Goal: Complete application form

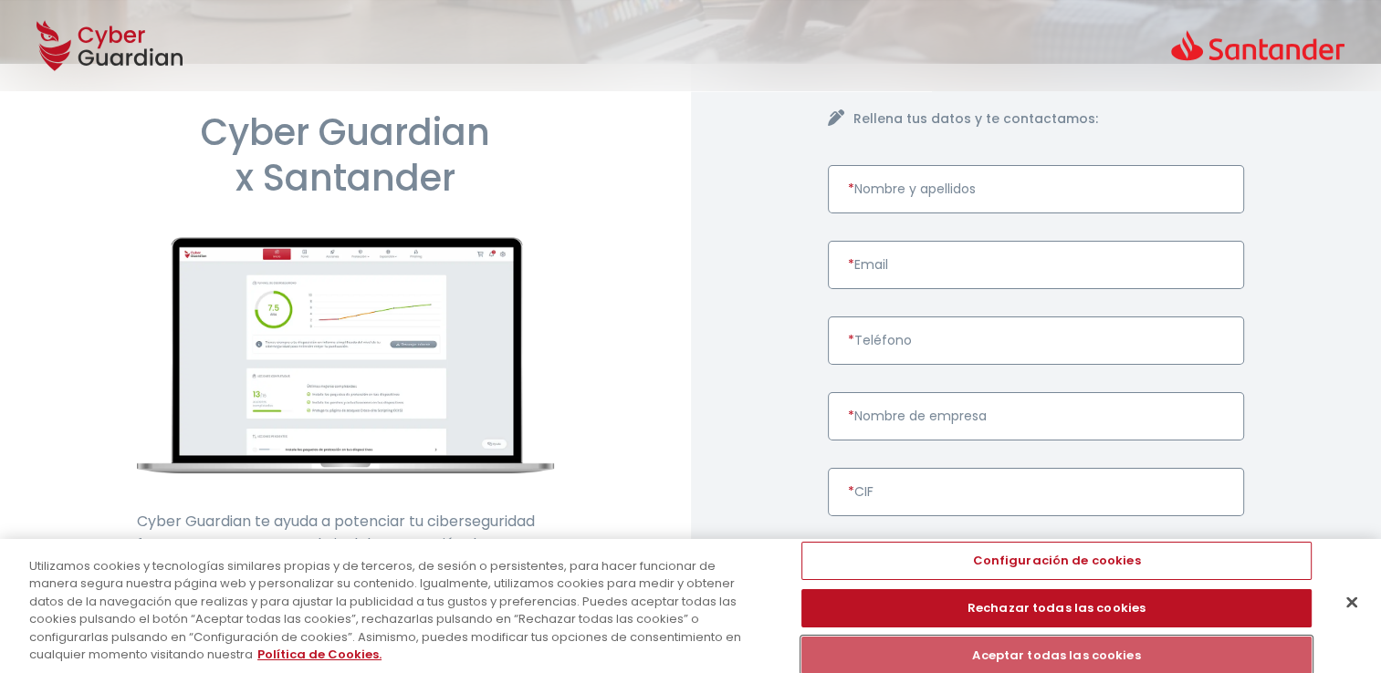
click at [1026, 647] on button "Aceptar todas las cookies" at bounding box center [1056, 656] width 511 height 38
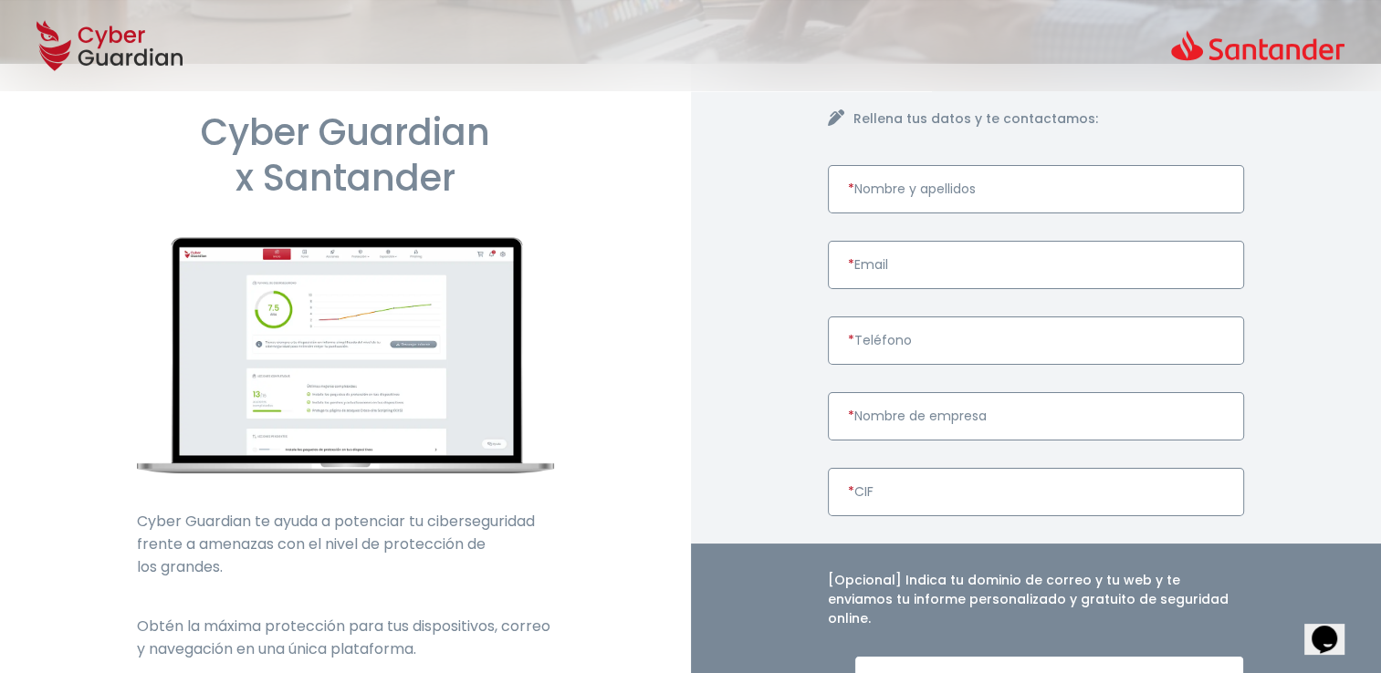
click at [972, 201] on input "* Nombre y apellidos" at bounding box center [1036, 189] width 417 height 48
type input "[PERSON_NAME] [PERSON_NAME]"
type input "[EMAIL_ADDRESS][DOMAIN_NAME]"
type input "667332807"
type input "a"
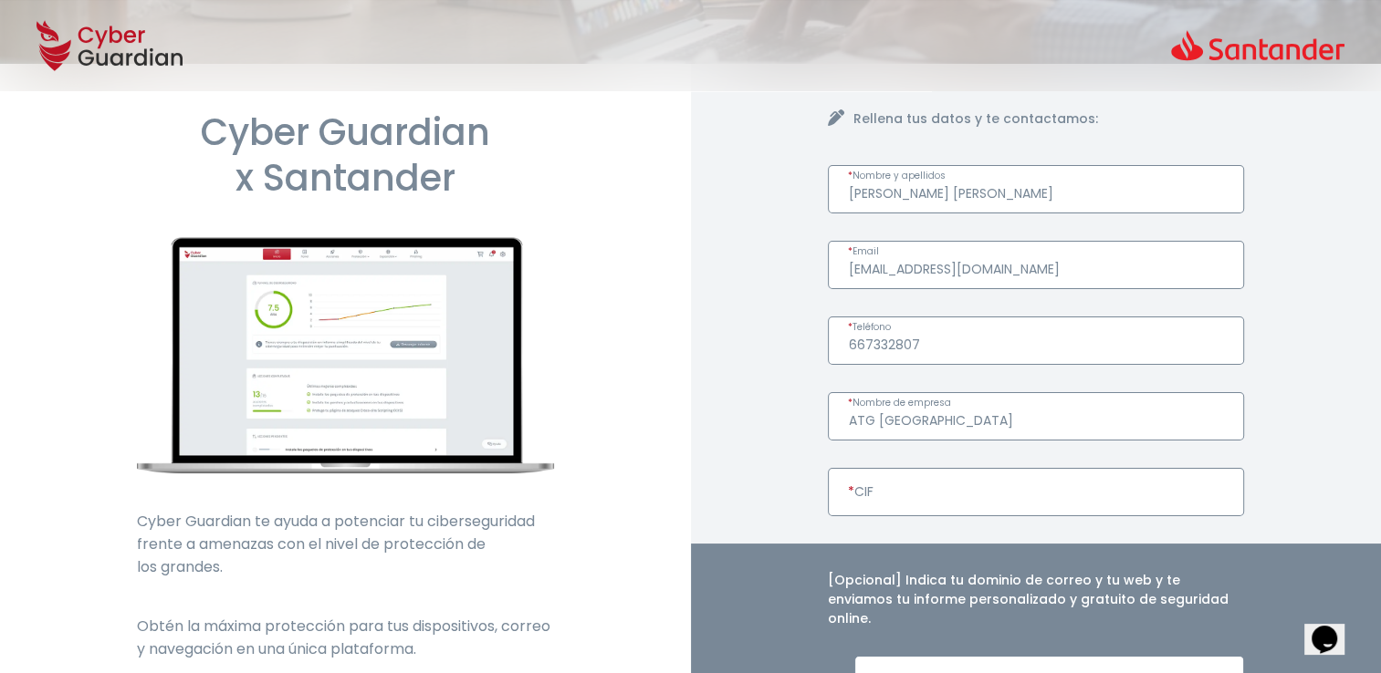
type input "ATG [GEOGRAPHIC_DATA]"
click at [905, 493] on input "* CIF" at bounding box center [1036, 492] width 417 height 48
paste input "Y7787588D"
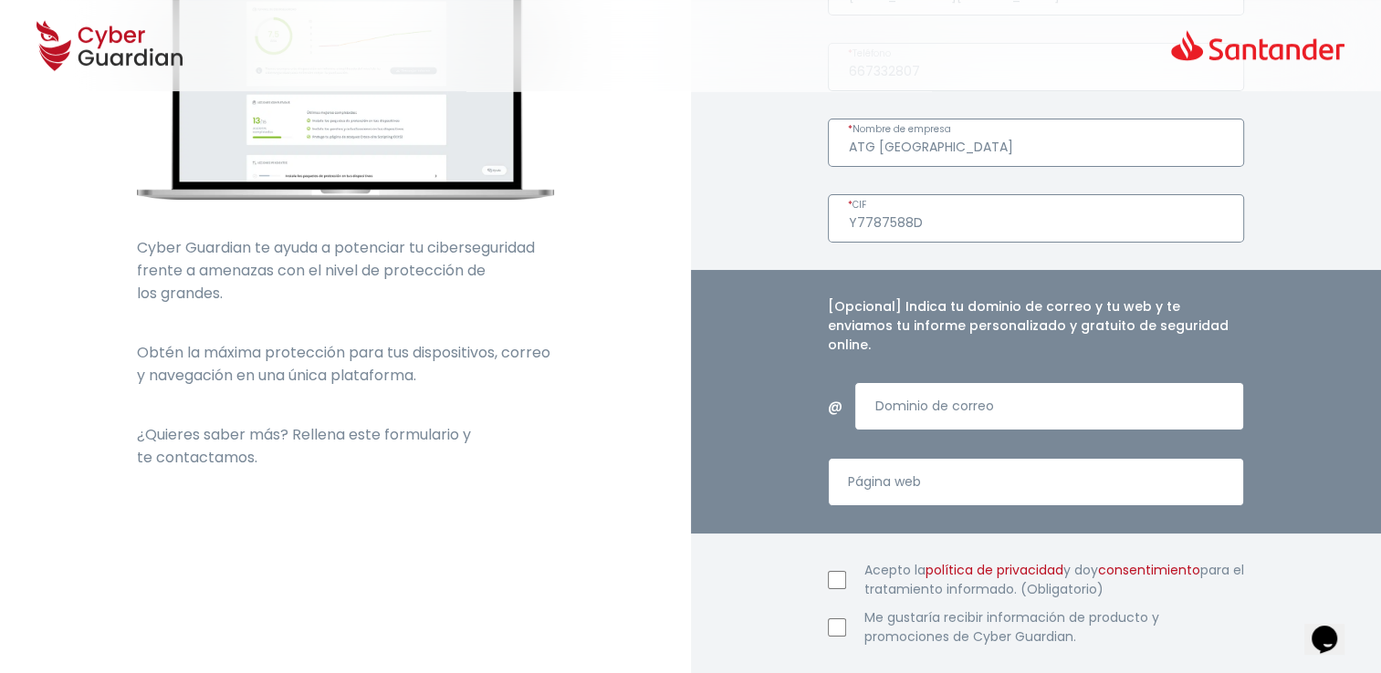
scroll to position [547, 0]
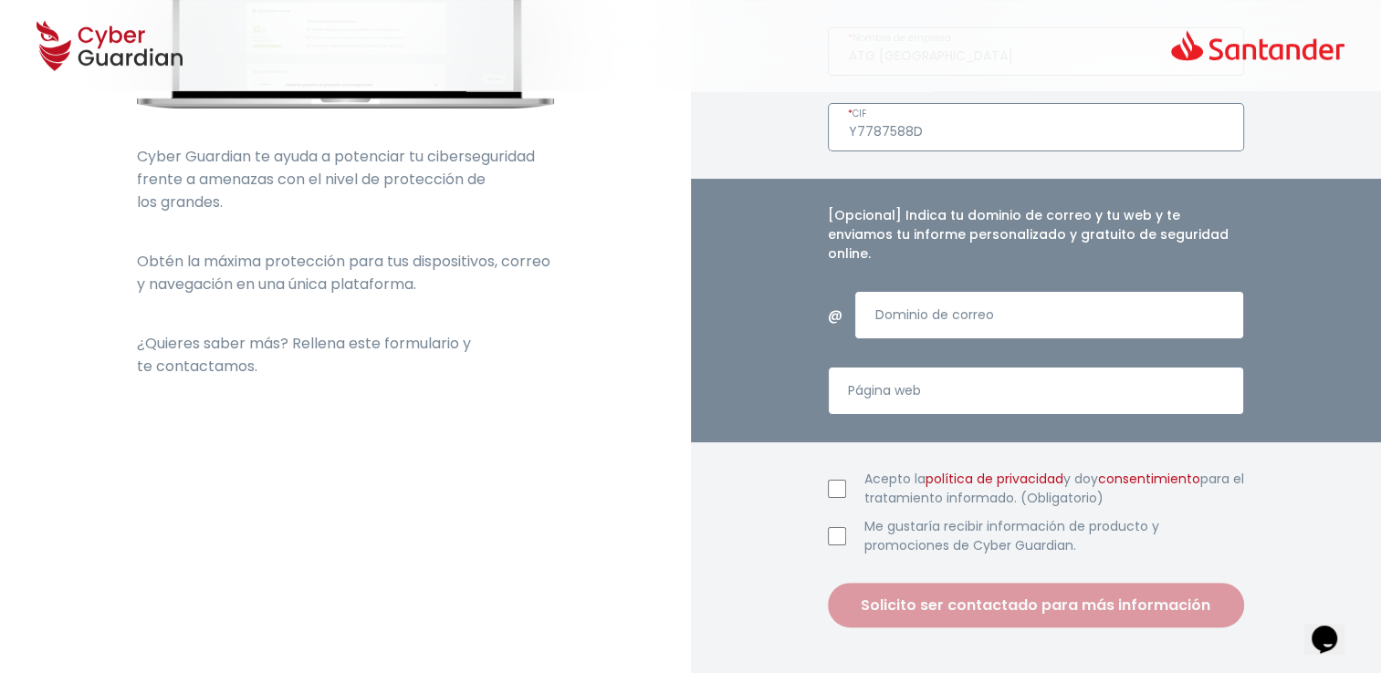
type input "Y7787588D"
click at [840, 480] on input "Acepto la política de privacidad y doy consentimiento para el tratamiento infor…" at bounding box center [837, 489] width 18 height 18
checkbox input "true"
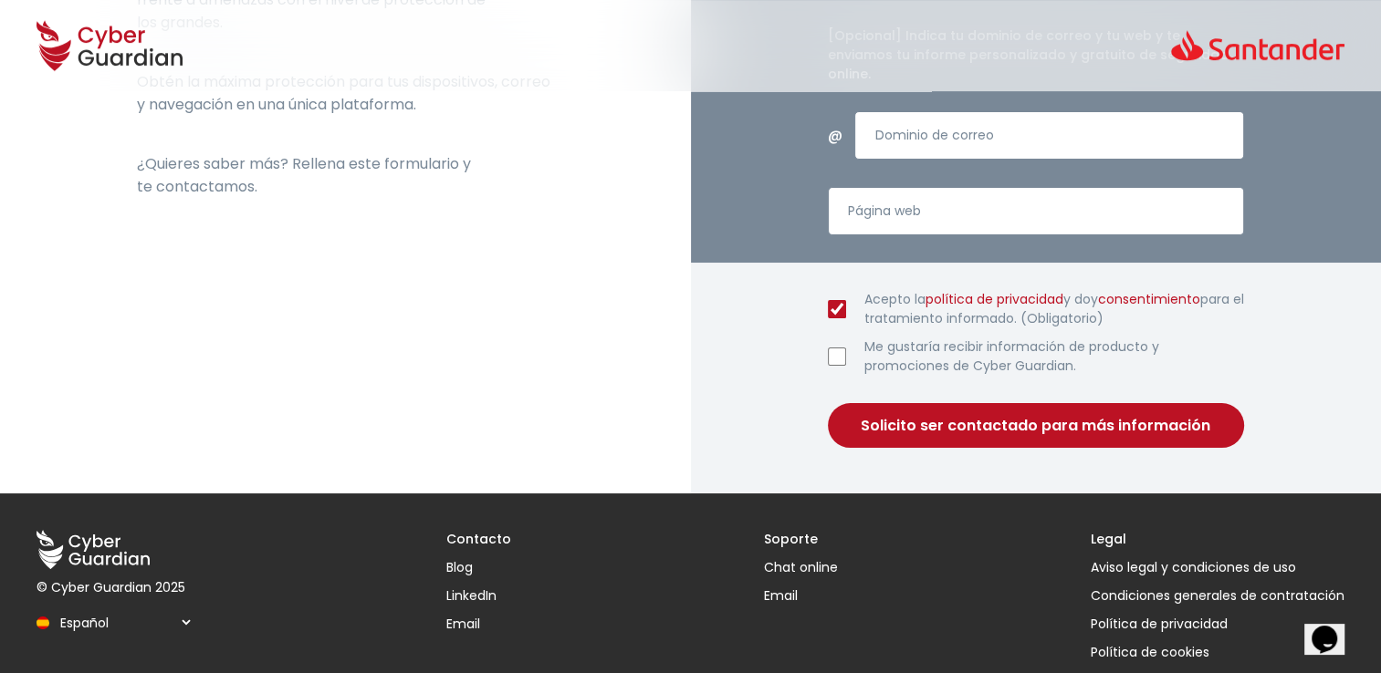
scroll to position [730, 0]
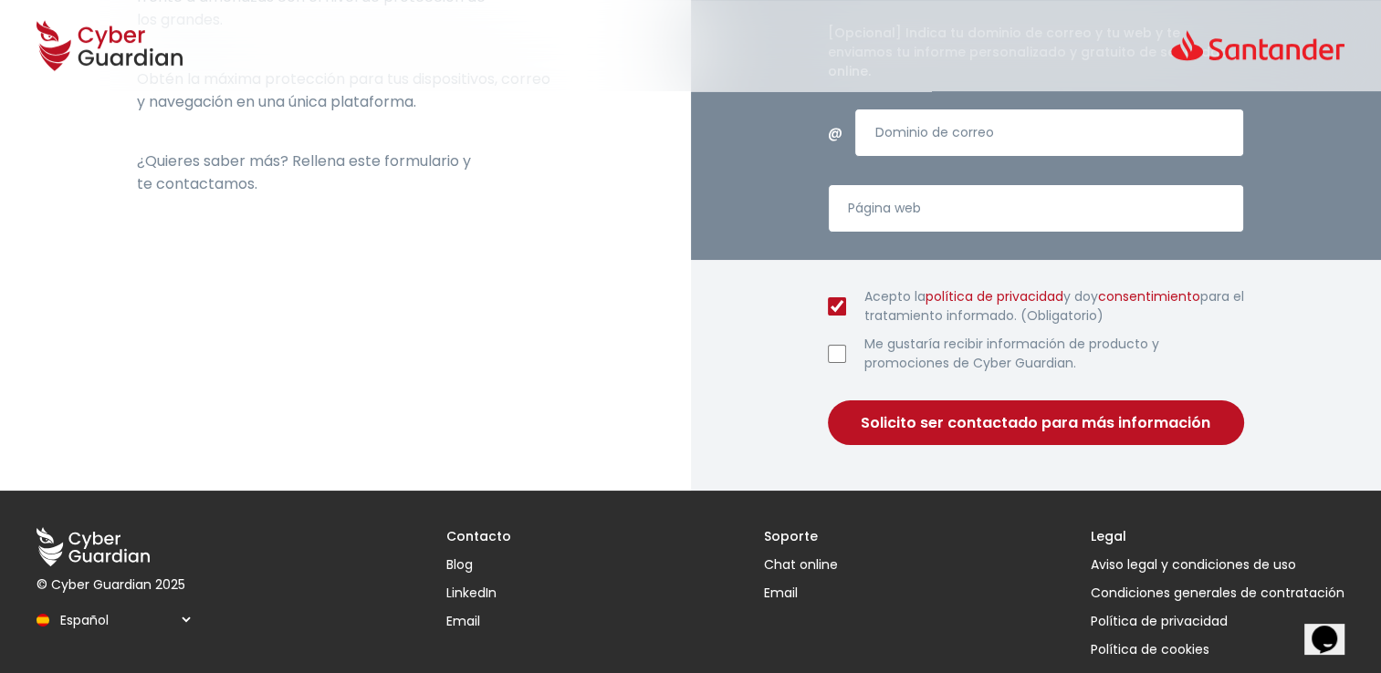
click at [1069, 407] on button "Solicito ser contactado para más información" at bounding box center [1036, 423] width 417 height 45
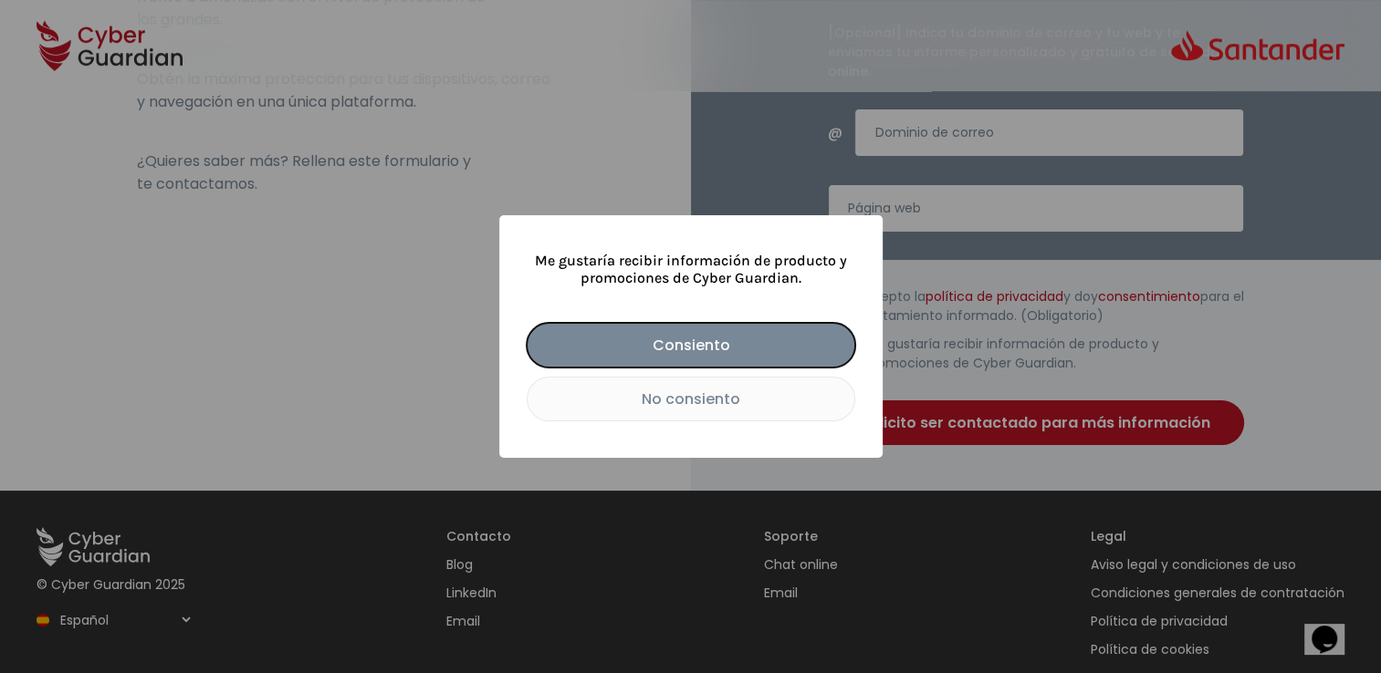
click at [650, 336] on button "Consiento" at bounding box center [690, 345] width 328 height 45
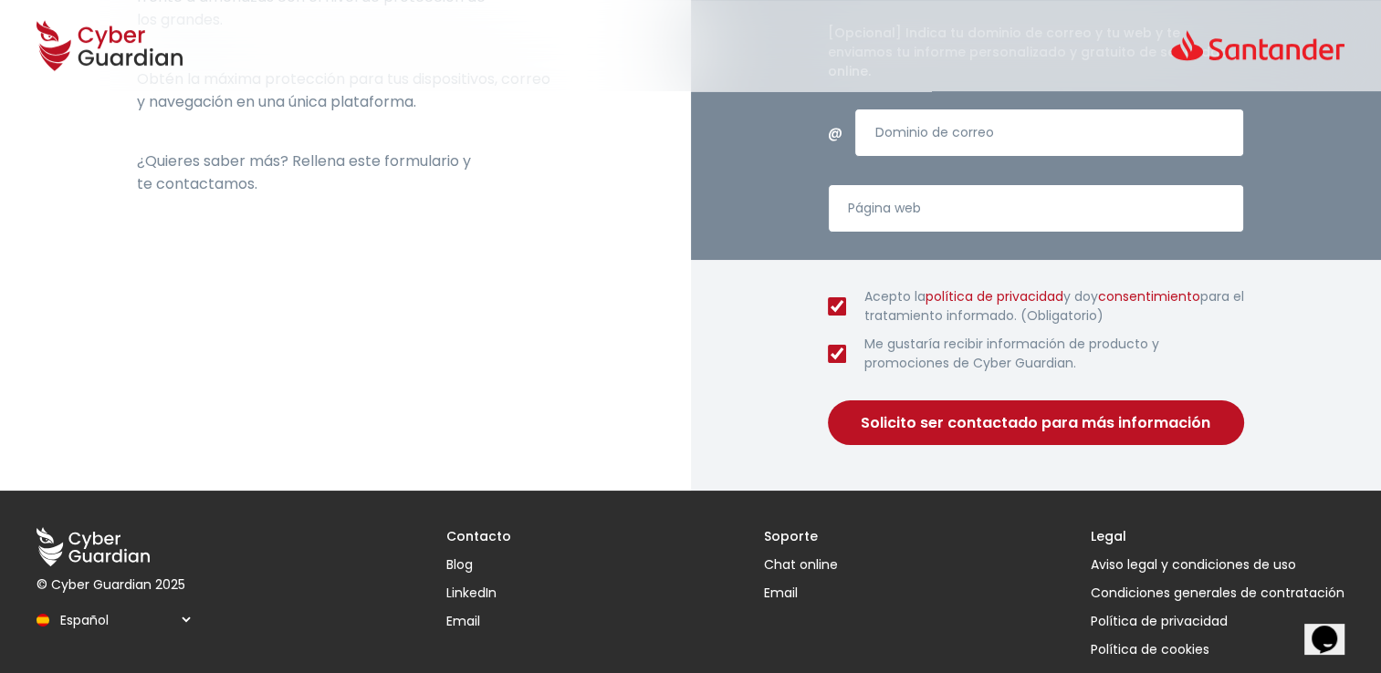
checkbox input "true"
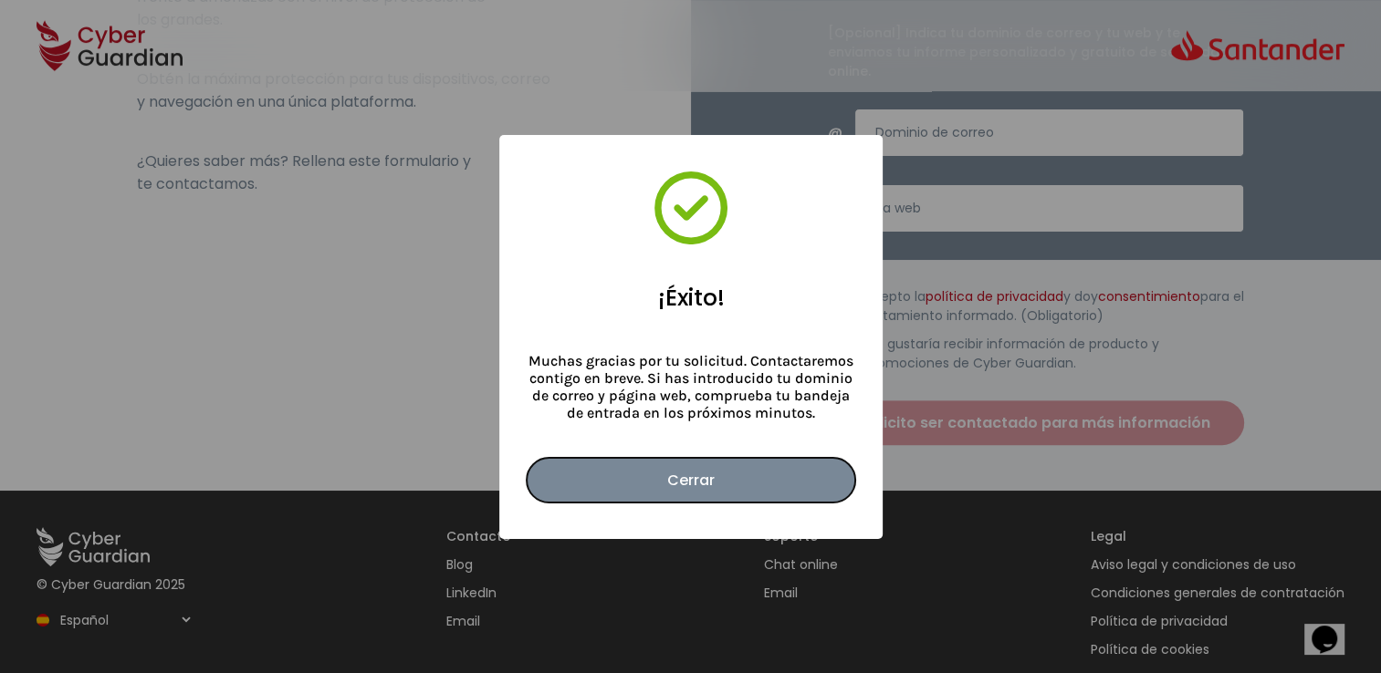
click at [706, 476] on button "Cerrar" at bounding box center [690, 480] width 328 height 45
